Goal: Information Seeking & Learning: Learn about a topic

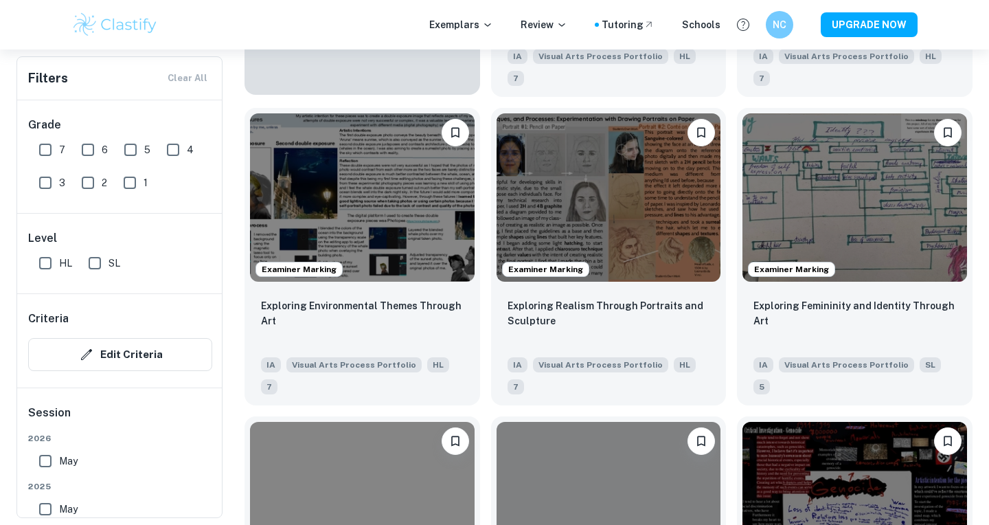
scroll to position [1177, 0]
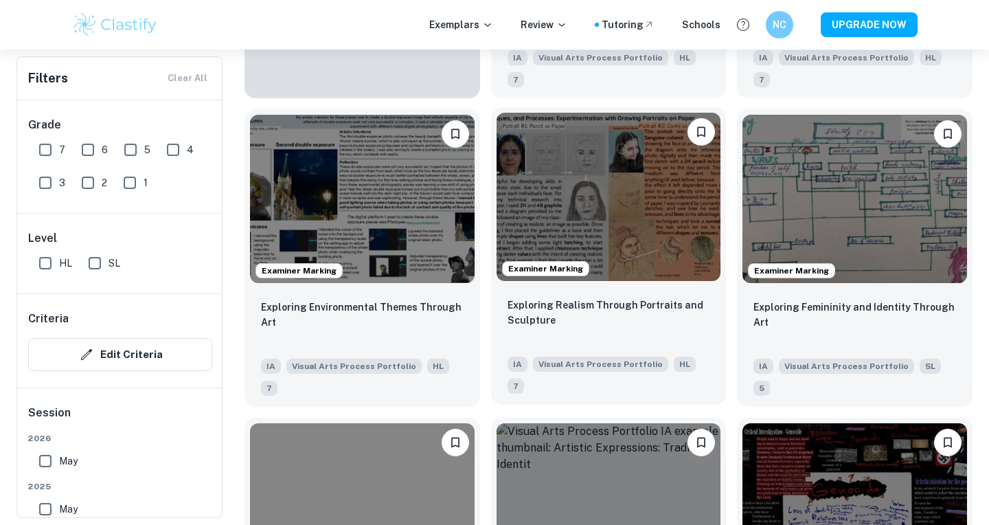
click at [585, 144] on img at bounding box center [609, 197] width 225 height 168
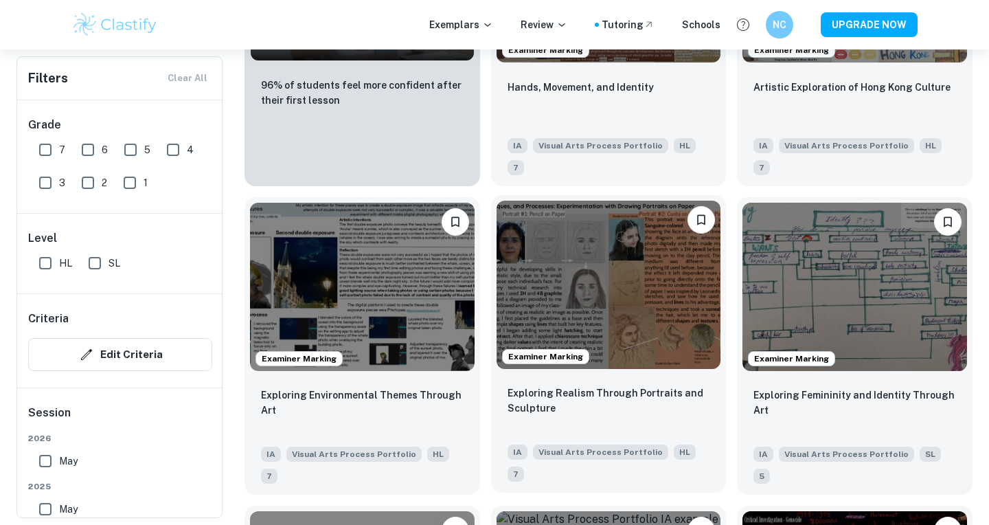
scroll to position [1073, 0]
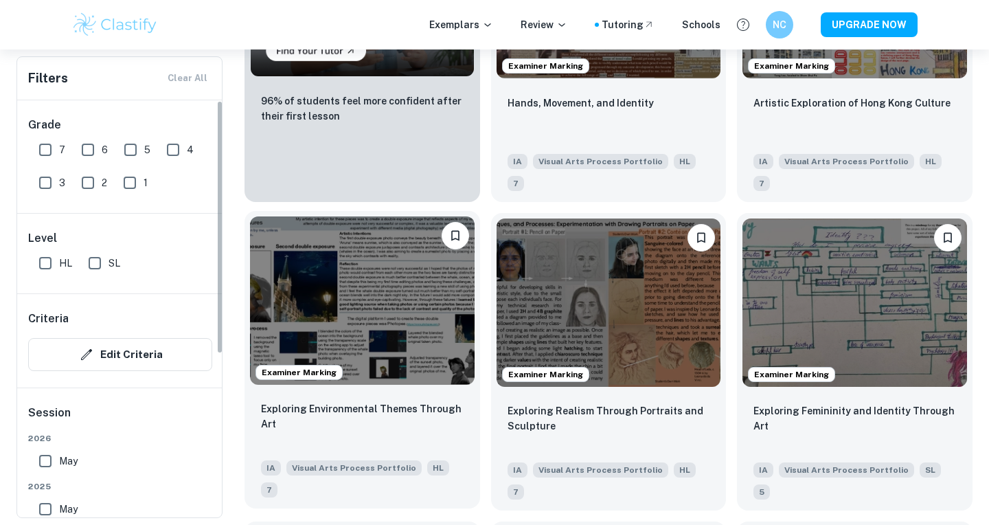
click at [368, 284] on img at bounding box center [362, 300] width 225 height 168
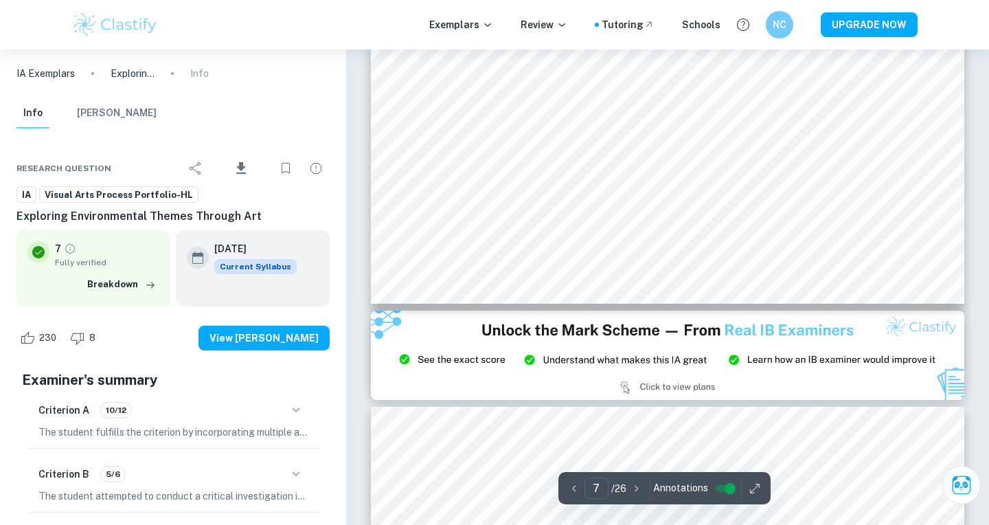
scroll to position [469, 0]
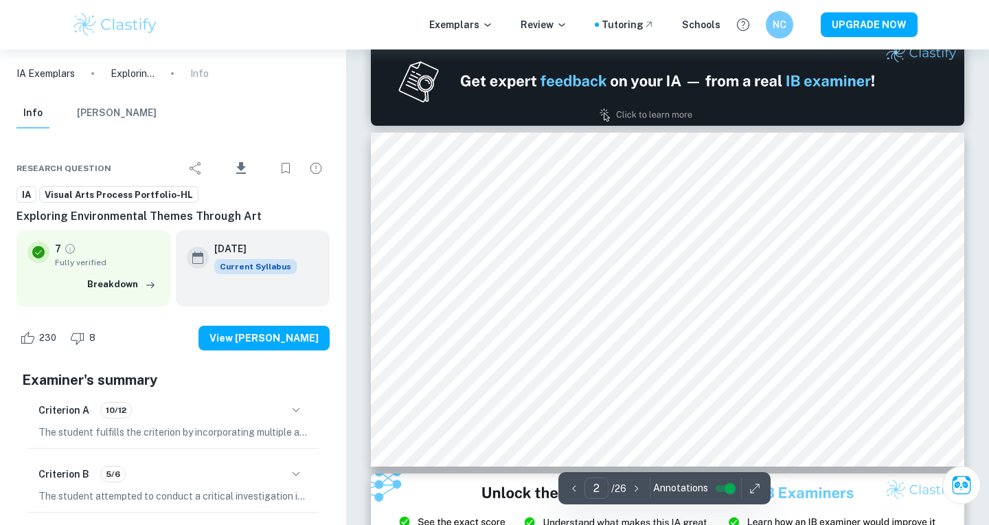
type input "1"
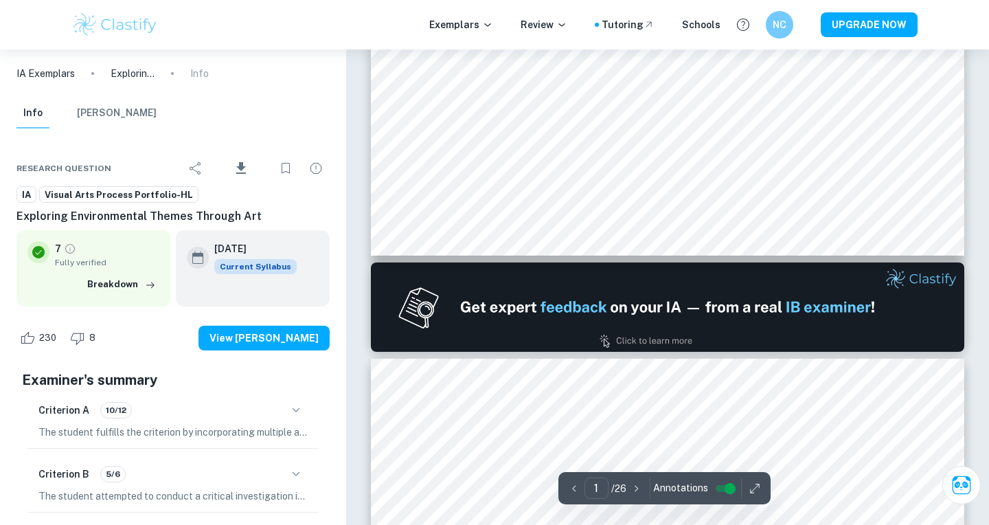
scroll to position [0, 0]
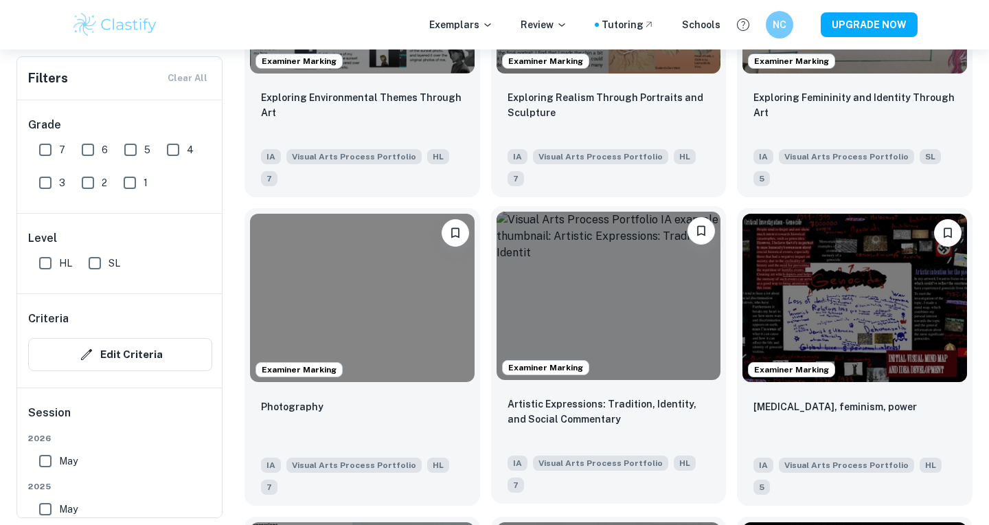
scroll to position [1494, 0]
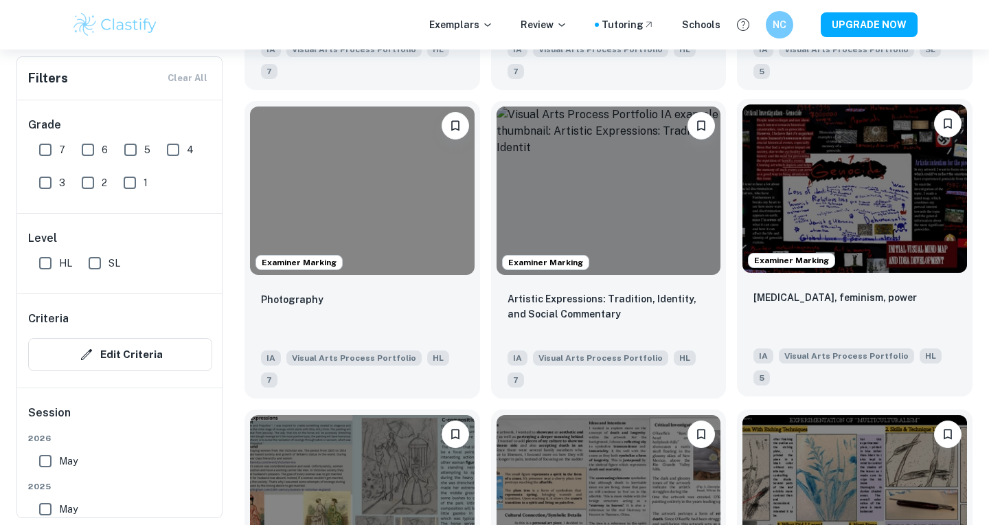
click at [808, 162] on img at bounding box center [854, 188] width 225 height 168
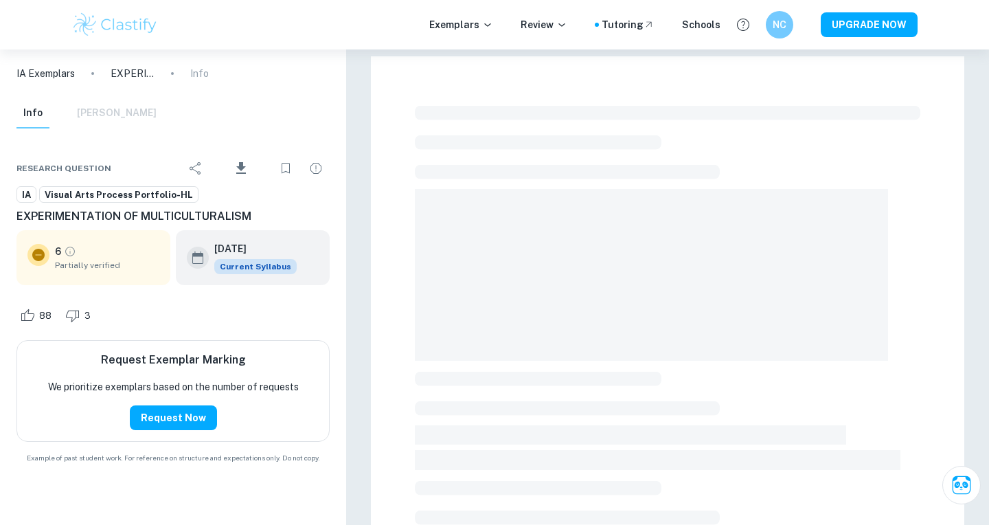
checkbox input "true"
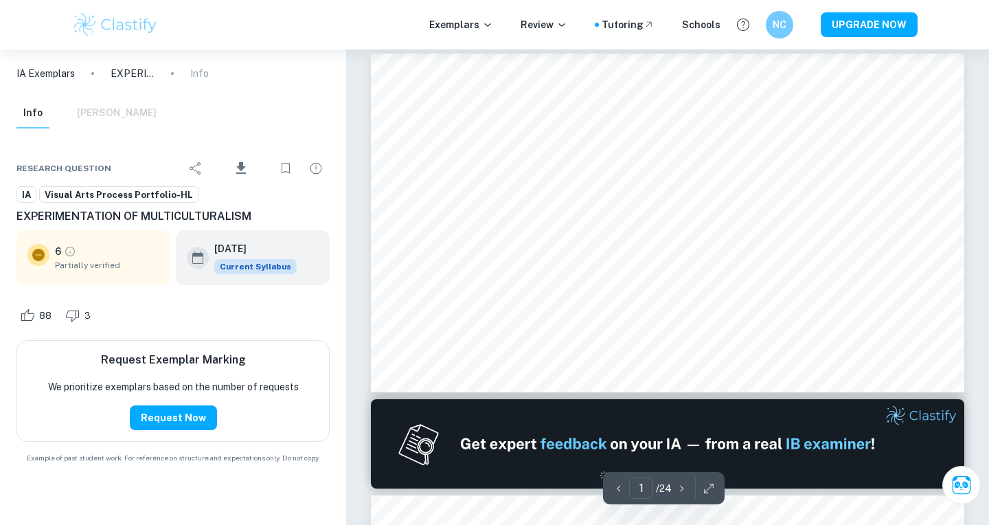
scroll to position [10, 0]
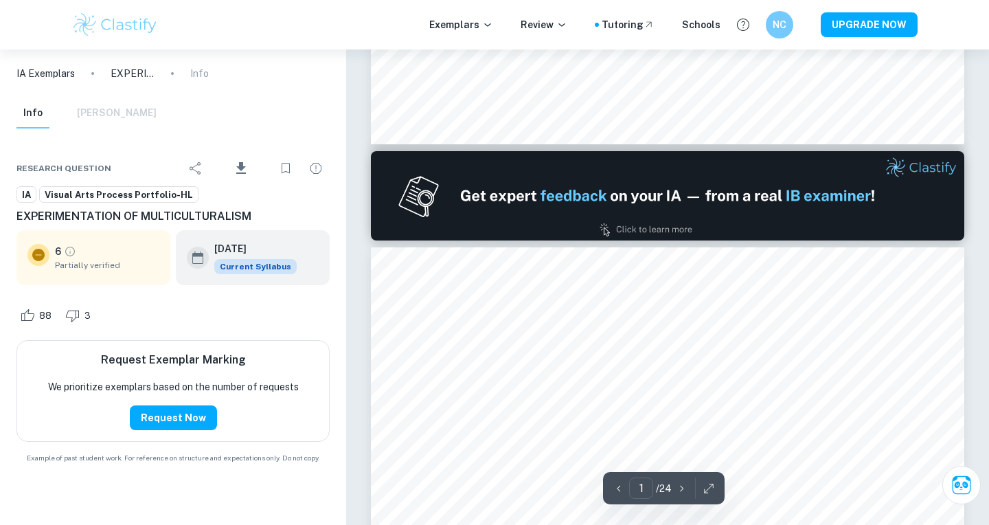
type input "2"
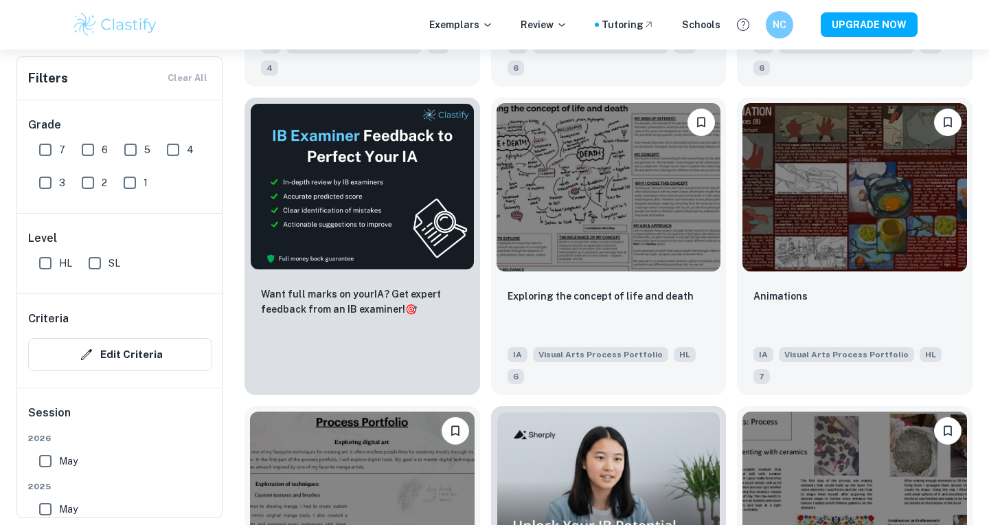
scroll to position [2137, 0]
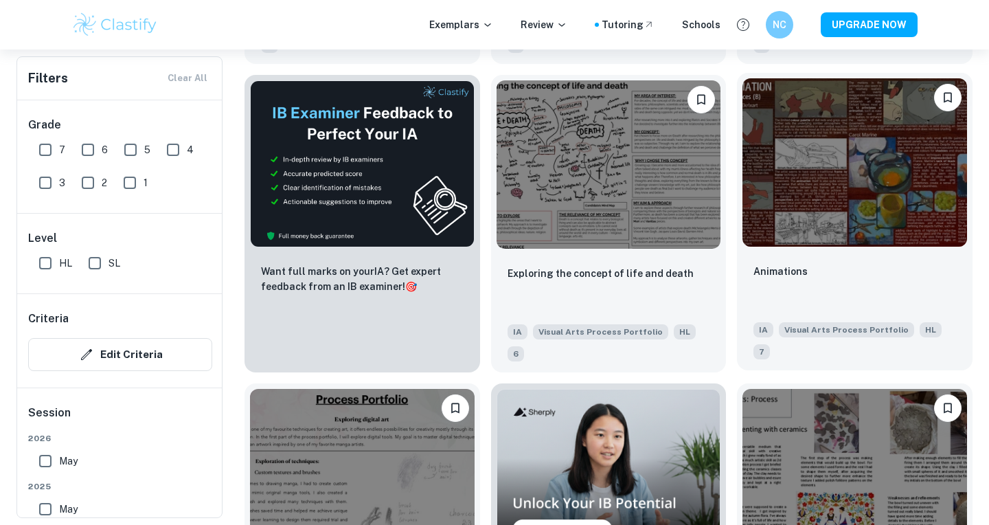
click at [893, 126] on img at bounding box center [854, 162] width 225 height 168
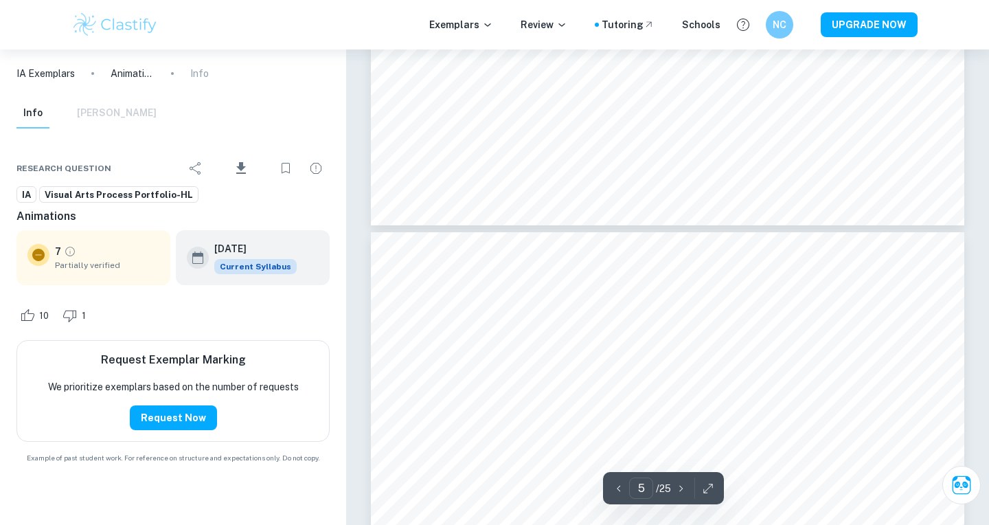
scroll to position [493, 0]
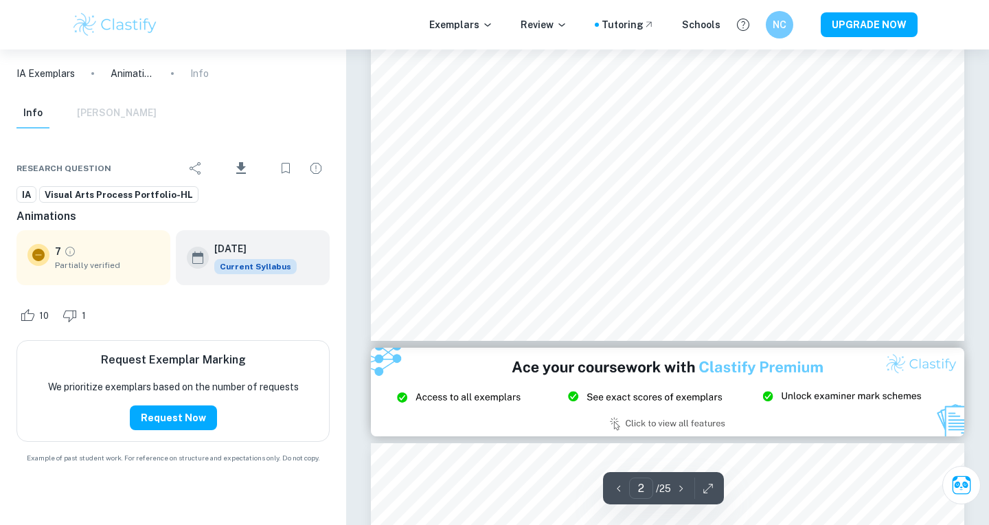
type input "1"
